Goal: Navigation & Orientation: Understand site structure

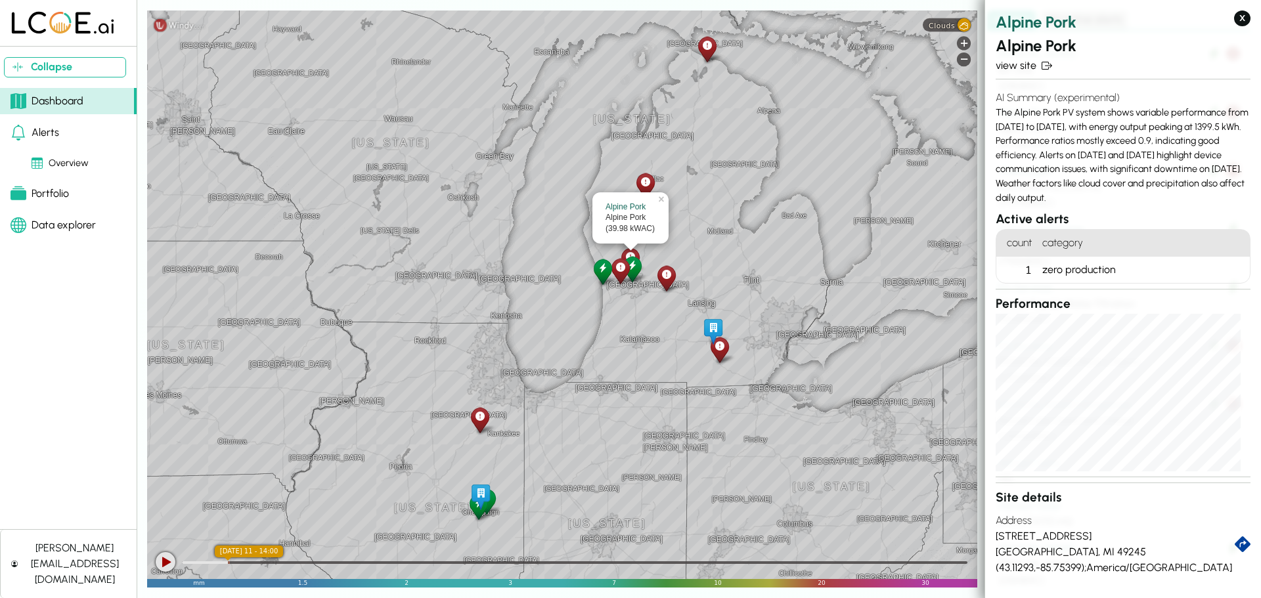
click at [165, 559] on div at bounding box center [166, 562] width 20 height 20
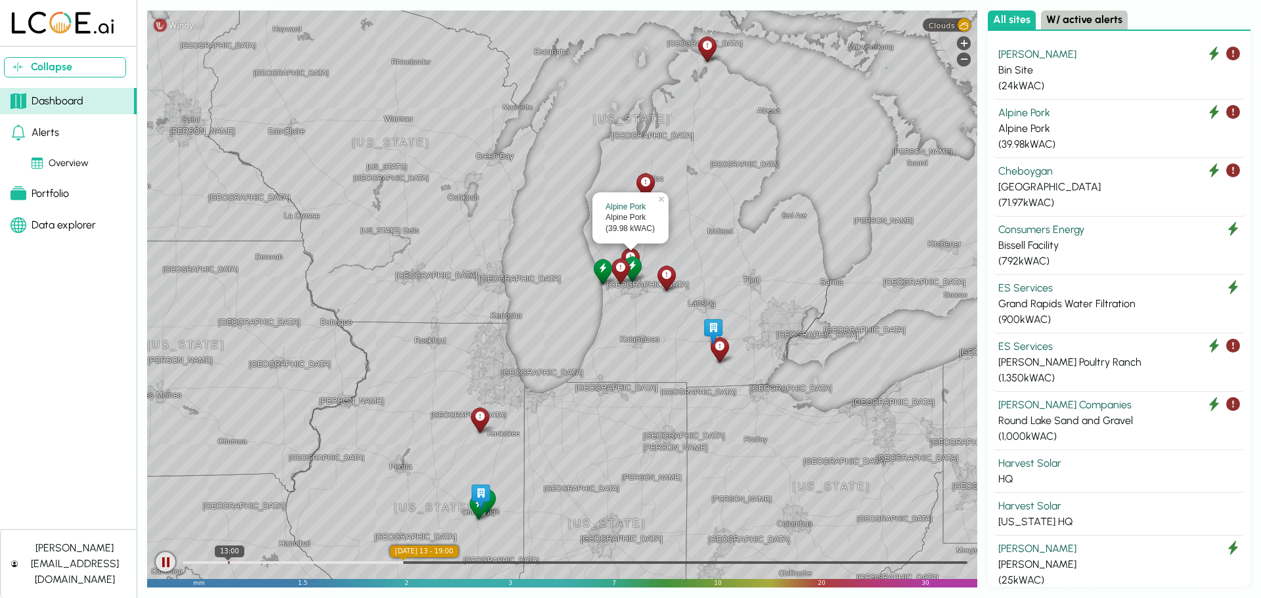
click at [228, 561] on div at bounding box center [575, 561] width 786 height 13
drag, startPoint x: 227, startPoint y: 560, endPoint x: 219, endPoint y: 561, distance: 8.0
click at [219, 561] on div at bounding box center [575, 561] width 786 height 13
click at [219, 562] on div at bounding box center [575, 561] width 786 height 13
click at [223, 562] on div at bounding box center [575, 563] width 786 height 3
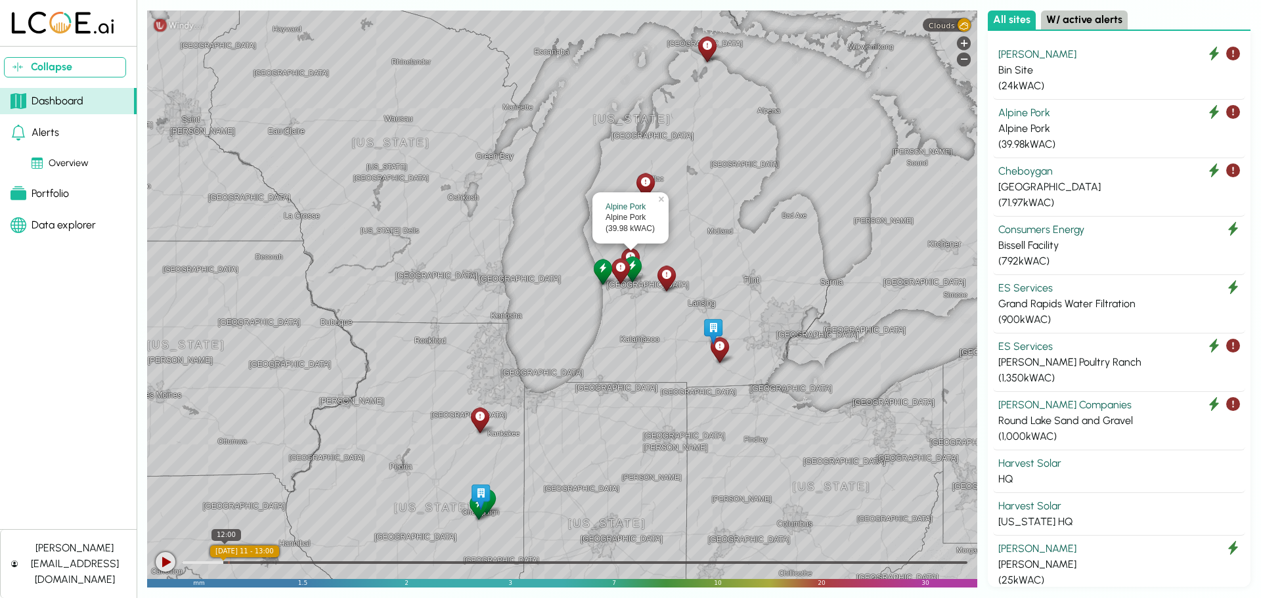
click at [225, 562] on div at bounding box center [575, 563] width 786 height 3
click at [227, 562] on div at bounding box center [575, 563] width 786 height 3
click at [229, 561] on div at bounding box center [575, 561] width 786 height 13
click at [231, 561] on div at bounding box center [575, 561] width 786 height 13
click at [238, 560] on div at bounding box center [575, 561] width 786 height 13
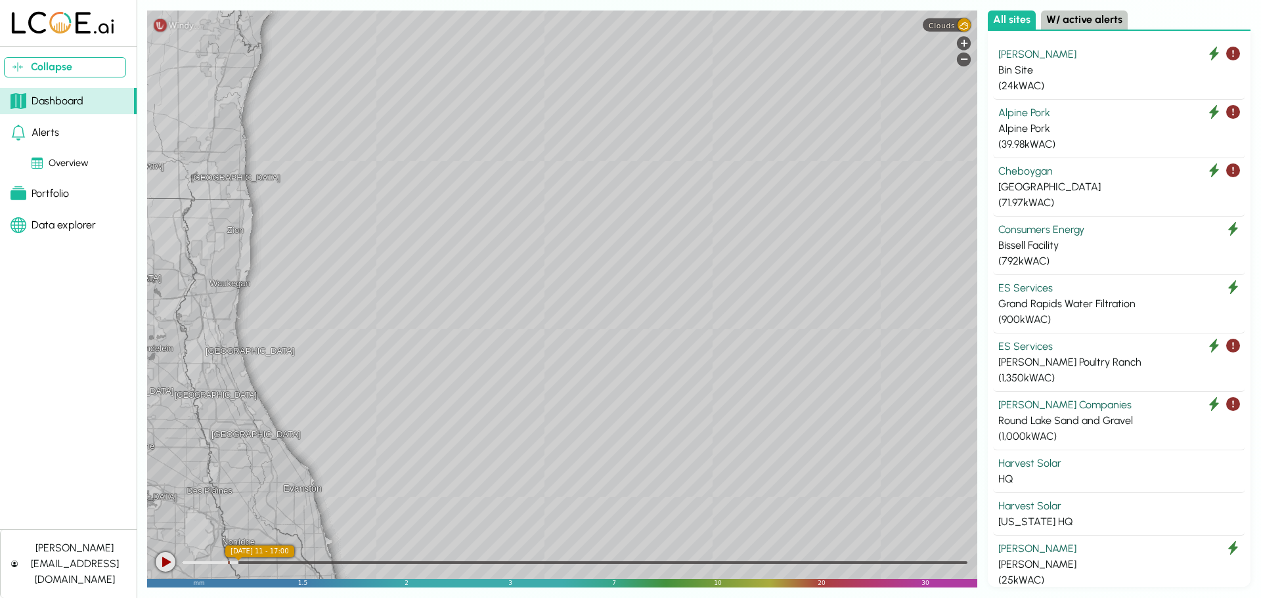
drag, startPoint x: 683, startPoint y: 250, endPoint x: 424, endPoint y: 409, distance: 303.8
click at [132, 518] on div "Collapse Dashboard Alerts Overview Portfolio Data explorer [PERSON_NAME][EMAIL_…" at bounding box center [630, 299] width 1261 height 598
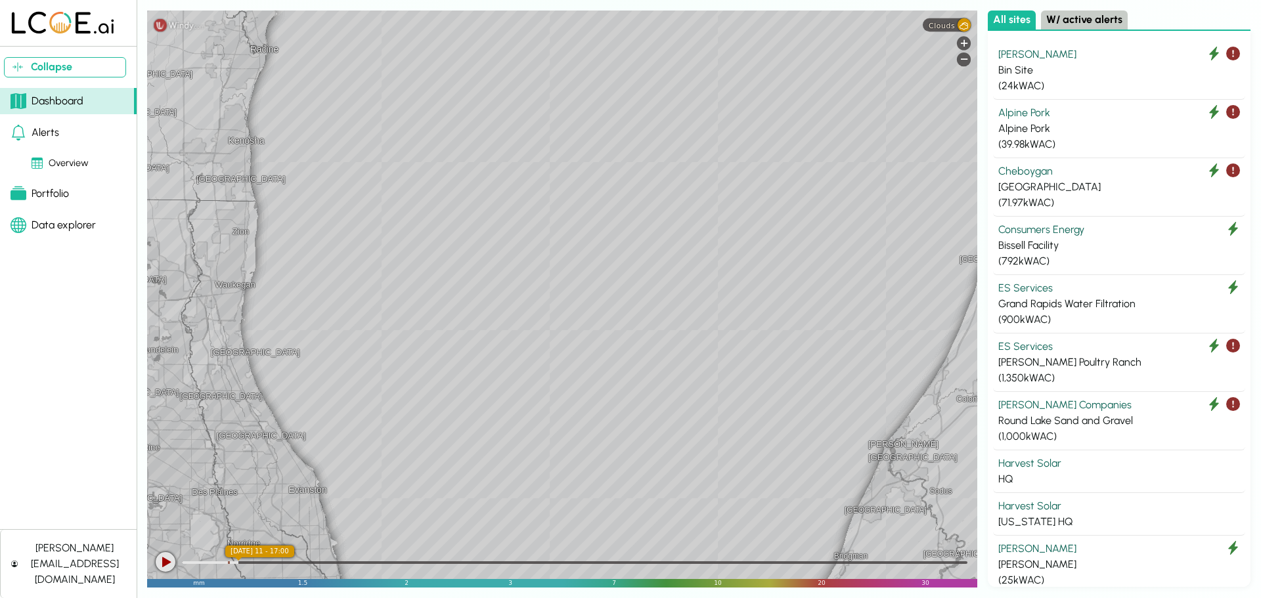
drag, startPoint x: 773, startPoint y: 242, endPoint x: 219, endPoint y: 340, distance: 563.0
click at [217, 344] on div "[GEOGRAPHIC_DATA] [GEOGRAPHIC_DATA] [GEOGRAPHIC_DATA][PERSON_NAME][GEOGRAPHIC_D…" at bounding box center [562, 299] width 830 height 577
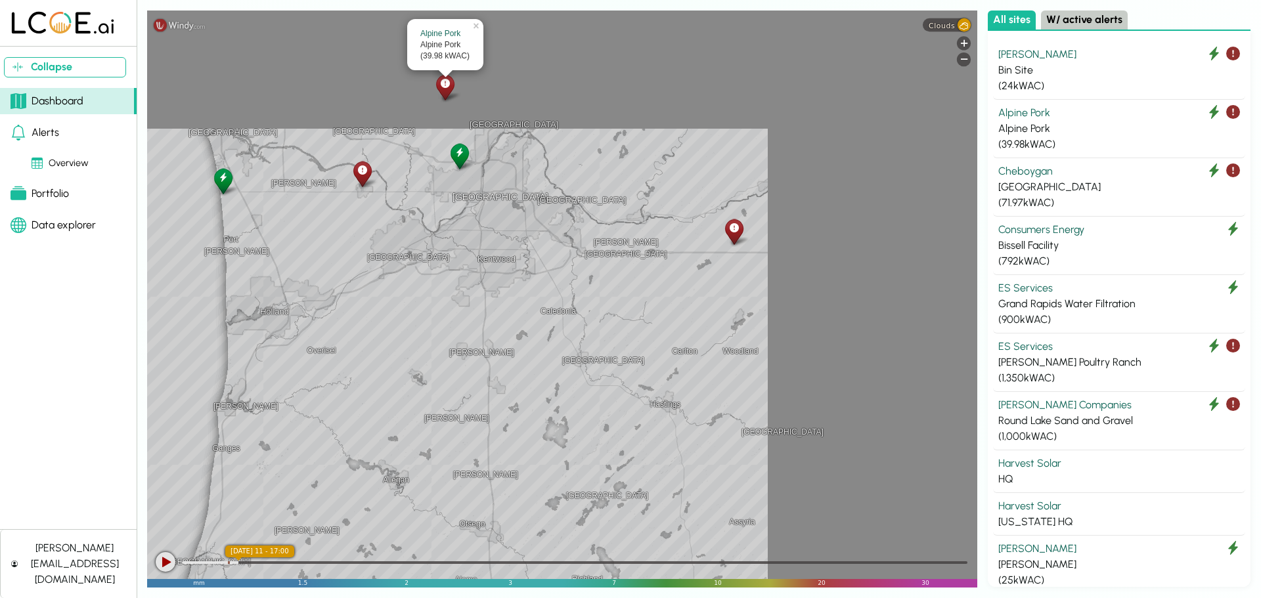
drag, startPoint x: 585, startPoint y: 252, endPoint x: 330, endPoint y: 496, distance: 353.1
click at [326, 498] on div "[GEOGRAPHIC_DATA] [GEOGRAPHIC_DATA] [GEOGRAPHIC_DATA][PERSON_NAME][GEOGRAPHIC_D…" at bounding box center [562, 299] width 830 height 577
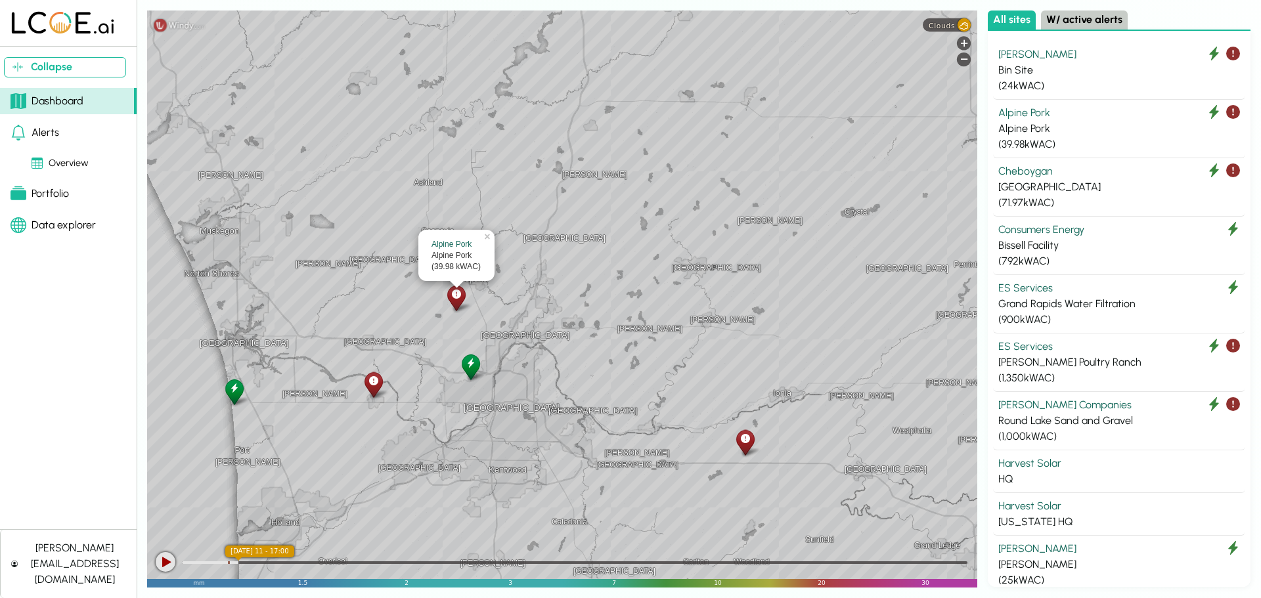
drag, startPoint x: 393, startPoint y: 328, endPoint x: 430, endPoint y: 448, distance: 125.3
click at [430, 448] on div "[GEOGRAPHIC_DATA] [GEOGRAPHIC_DATA] [GEOGRAPHIC_DATA] [GEOGRAPHIC_DATA] [GEOGRA…" at bounding box center [562, 299] width 830 height 577
